Goal: Task Accomplishment & Management: Use online tool/utility

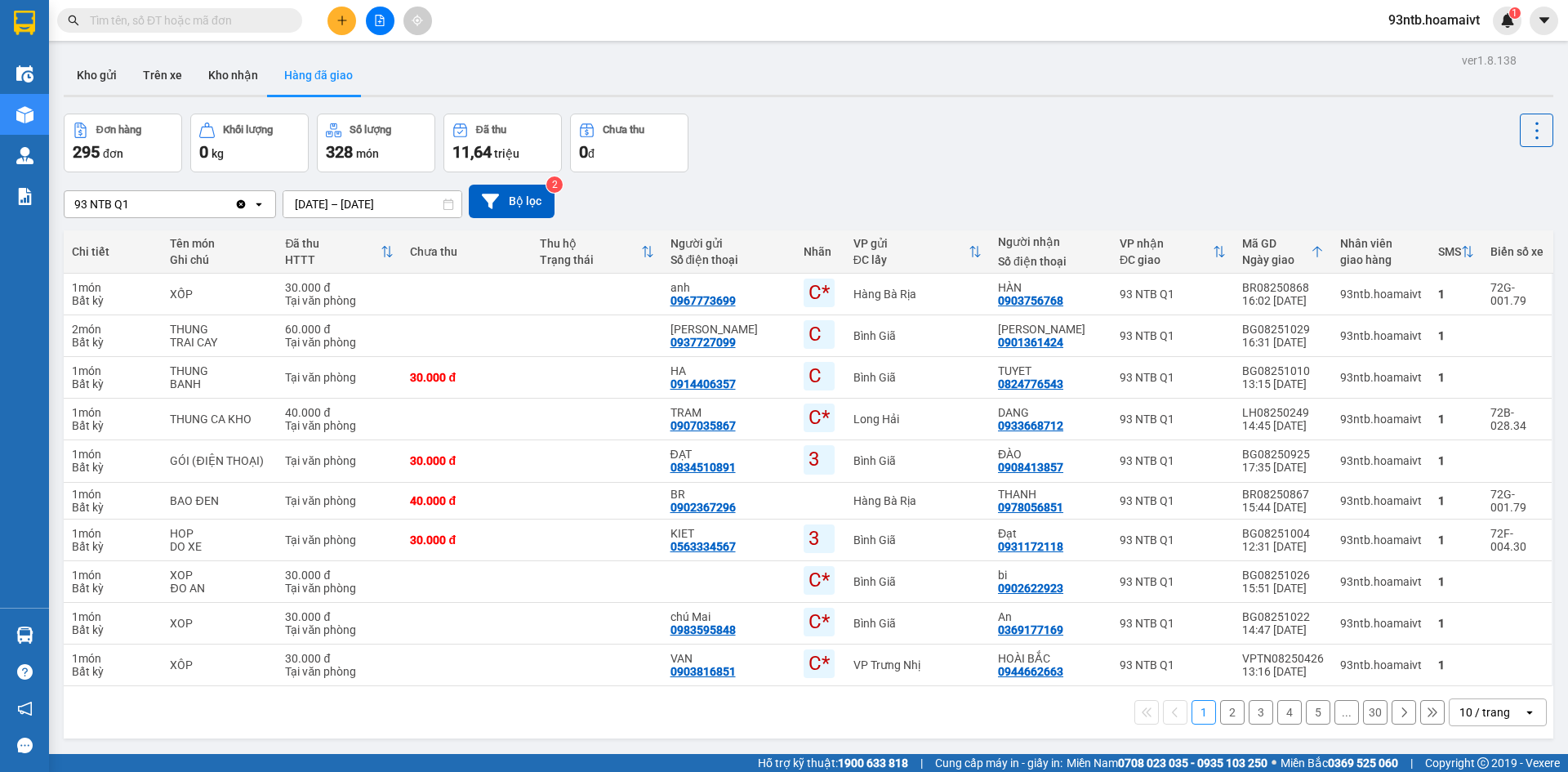
click at [170, 24] on input "text" at bounding box center [186, 21] width 192 height 18
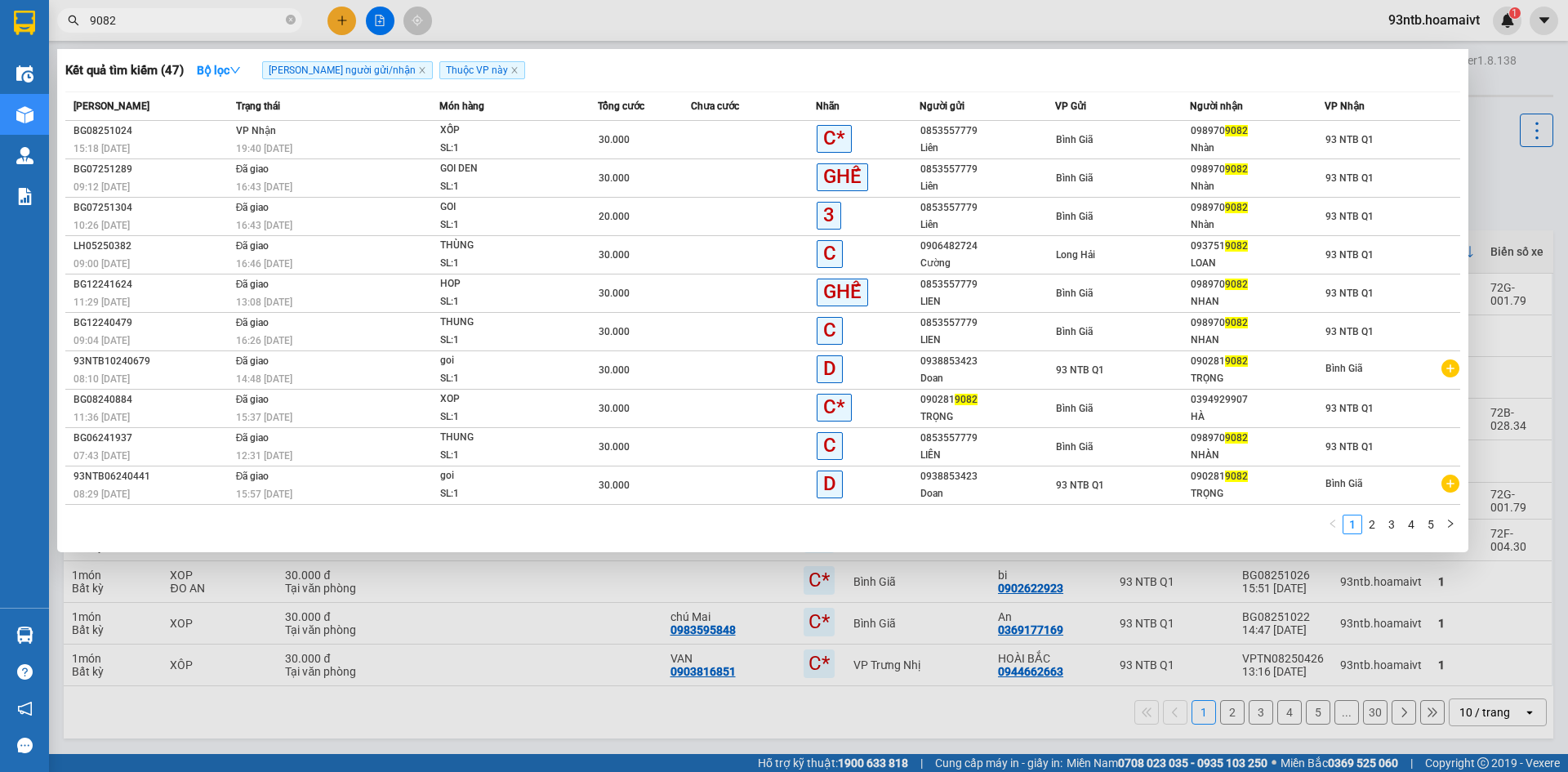
type input "9082"
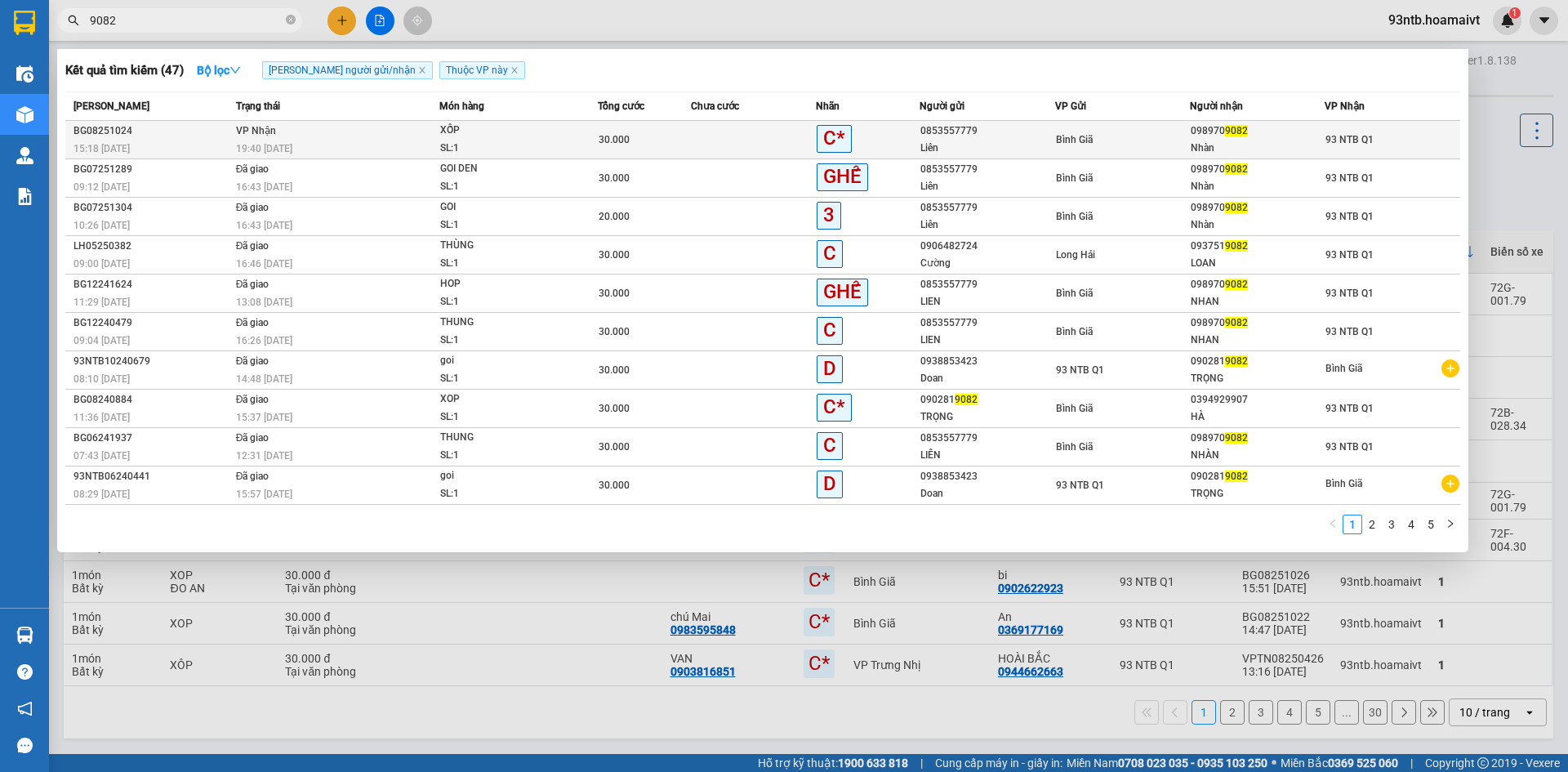
click at [359, 137] on td "VP Nhận 19:40 - 13/08" at bounding box center [335, 140] width 208 height 38
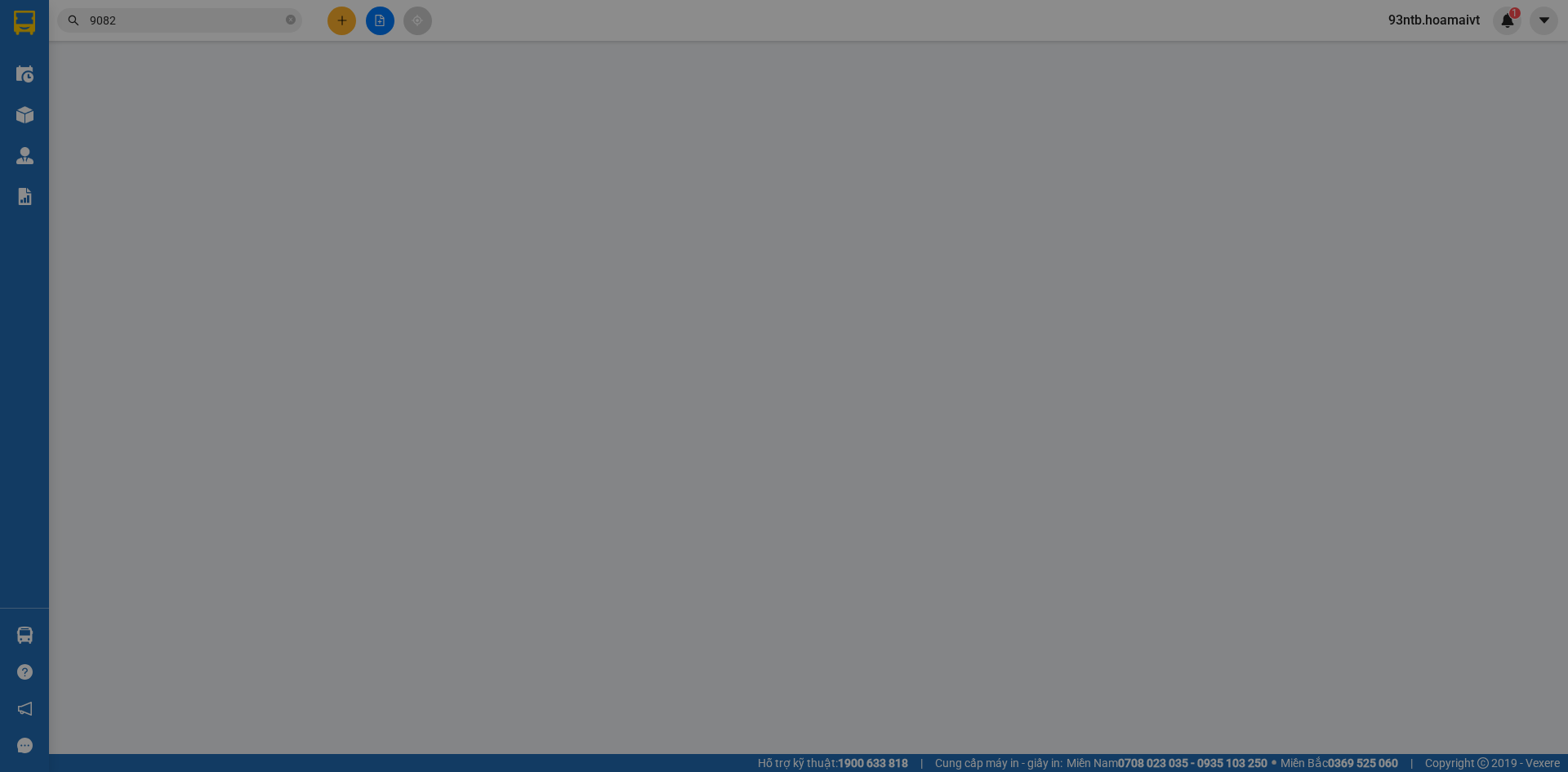
type input "0853557779"
type input "Liên"
type input "0989709082"
type input "Nhàn"
type input "30.000"
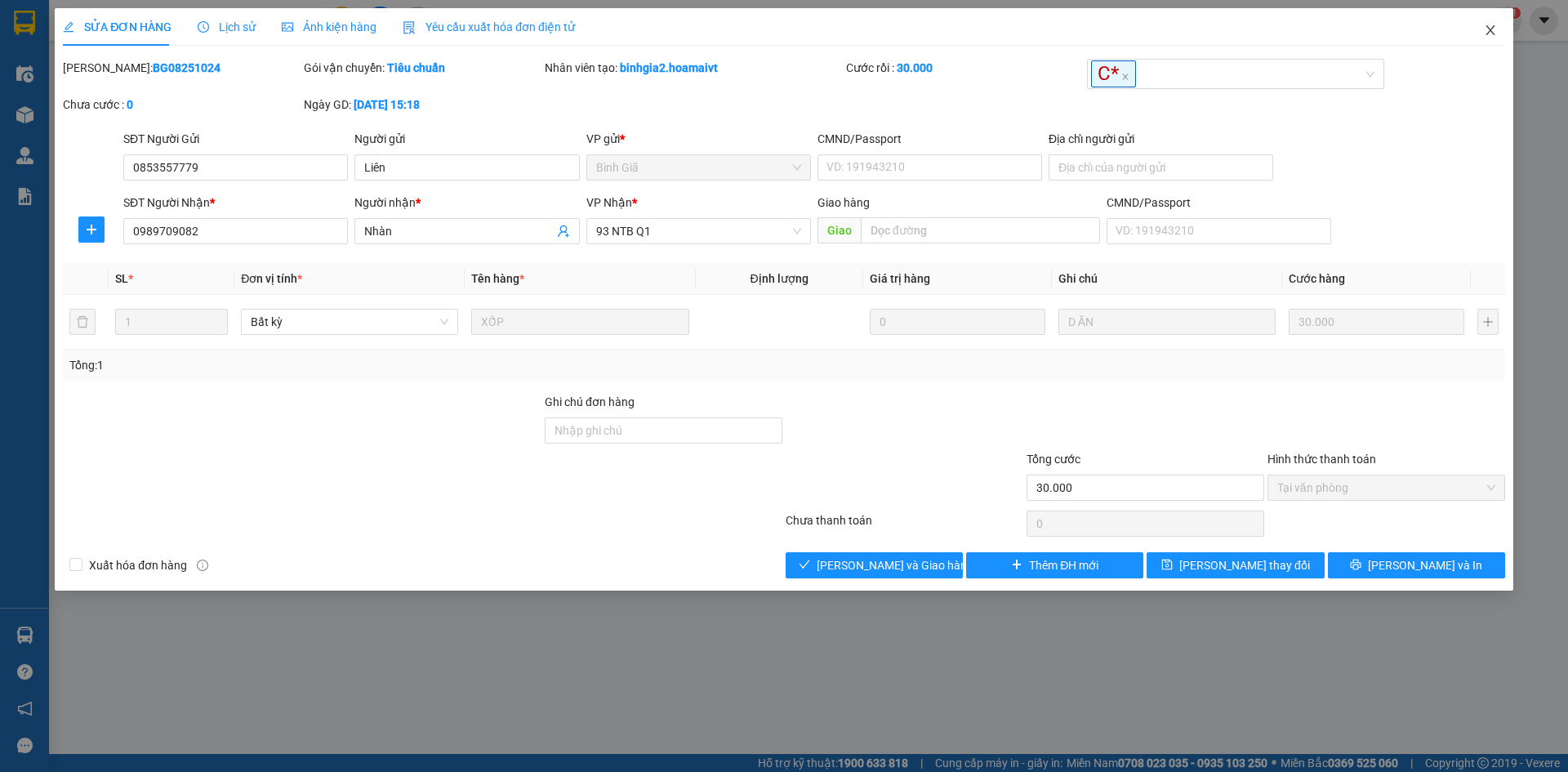
click at [1485, 32] on icon "close" at bounding box center [1491, 30] width 13 height 13
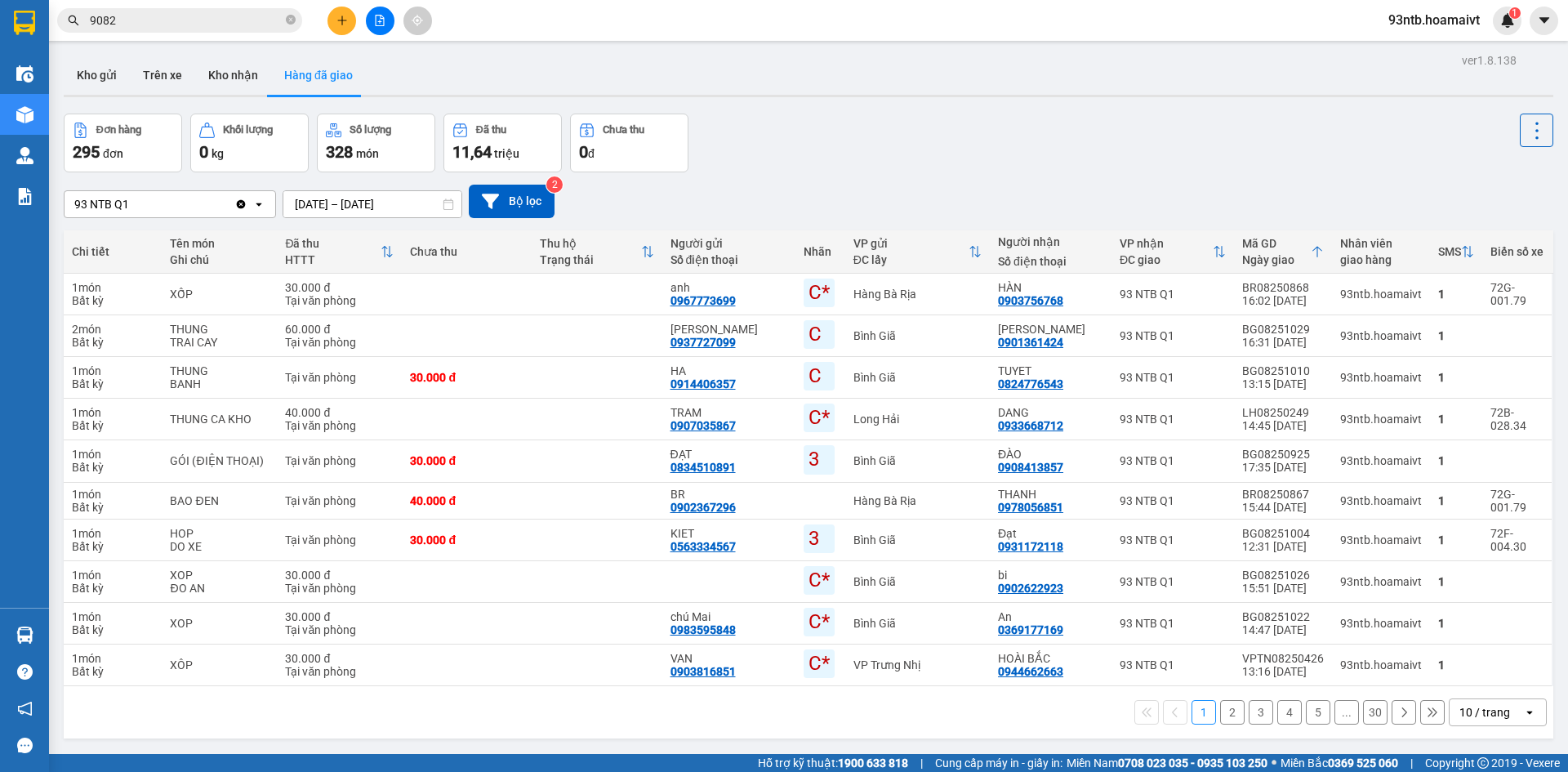
click at [228, 24] on input "9082" at bounding box center [186, 21] width 192 height 18
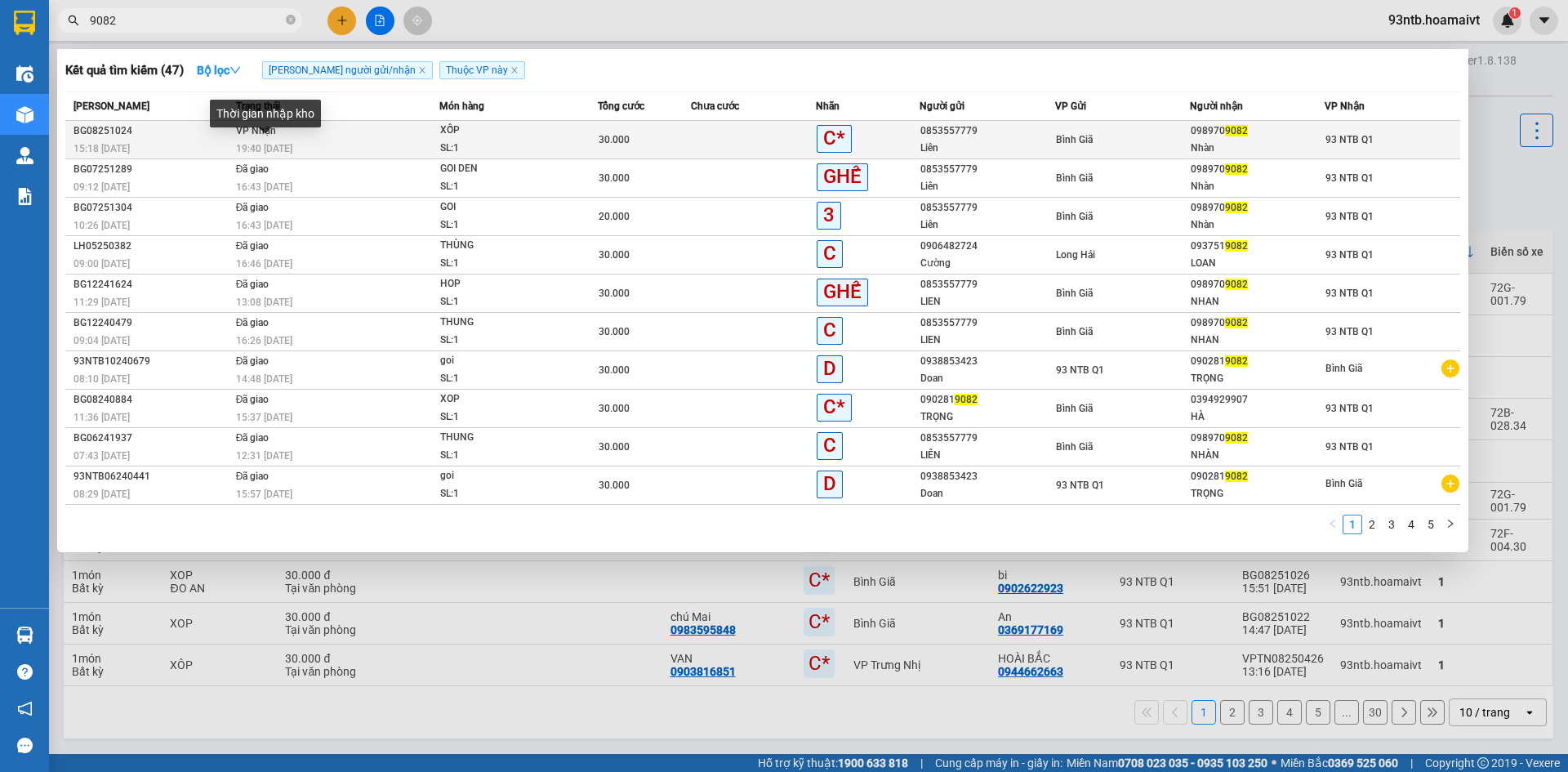
click at [293, 143] on span "19:40 - 13/08" at bounding box center [264, 149] width 57 height 12
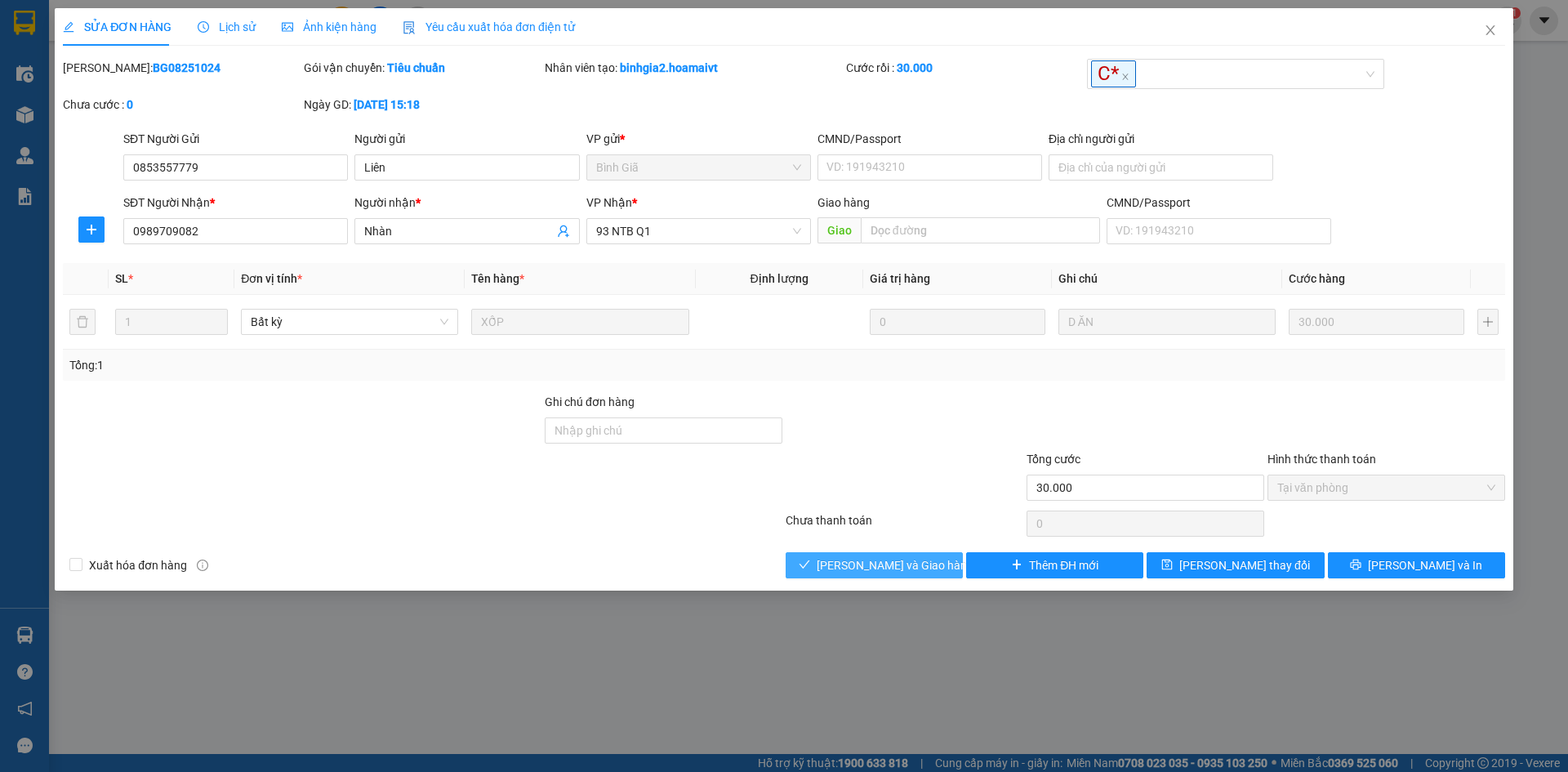
click at [838, 557] on button "Lưu và Giao hàng" at bounding box center [874, 565] width 177 height 26
